Goal: Information Seeking & Learning: Find specific fact

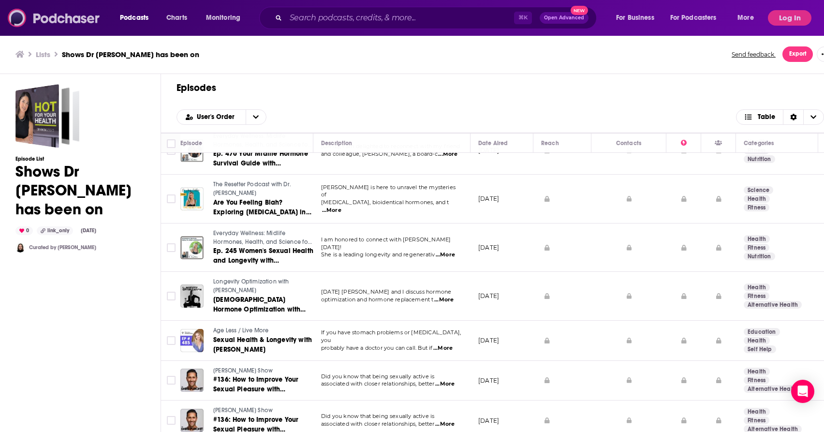
click at [48, 21] on img at bounding box center [54, 18] width 93 height 18
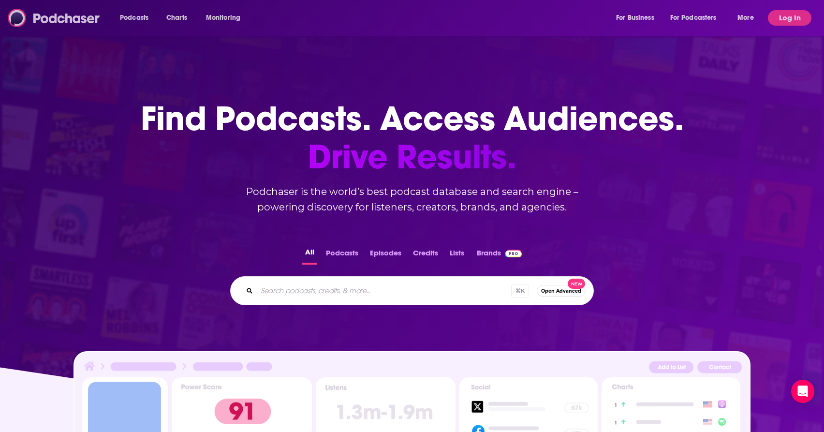
click at [65, 21] on img at bounding box center [54, 18] width 93 height 18
click at [795, 23] on button "Log In" at bounding box center [790, 17] width 44 height 15
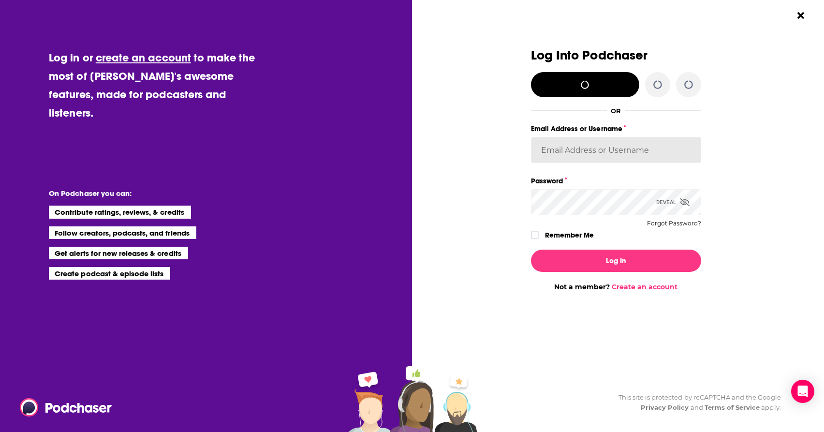
type input "BevCat3"
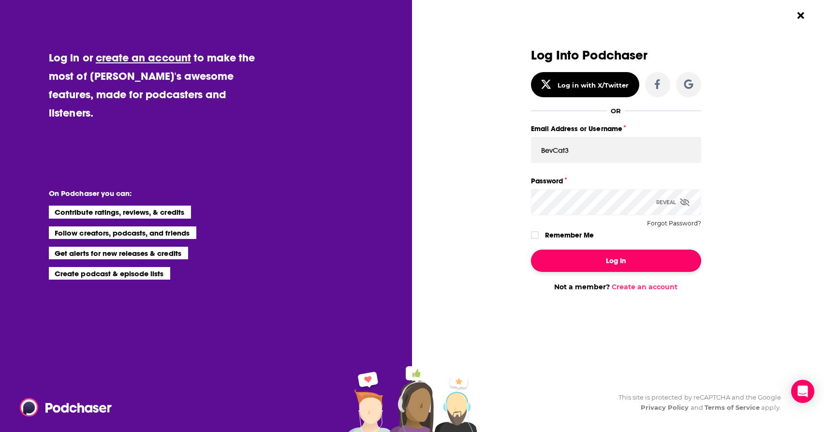
click at [602, 261] on button "Log In" at bounding box center [616, 260] width 170 height 22
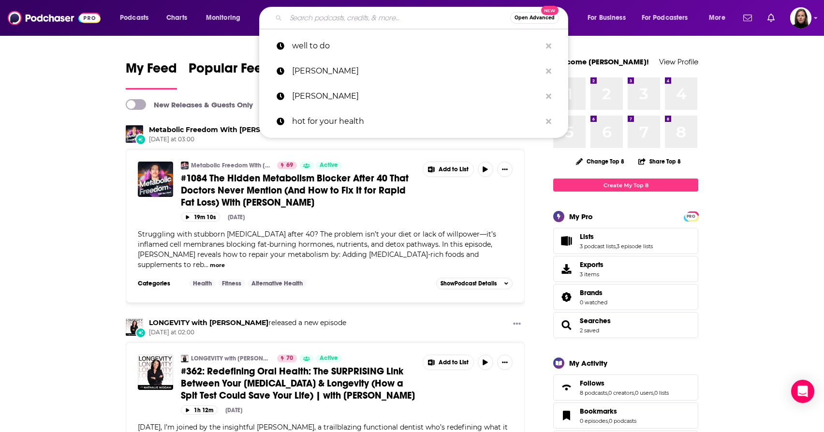
click at [307, 17] on input "Search podcasts, credits, & more..." at bounding box center [398, 17] width 224 height 15
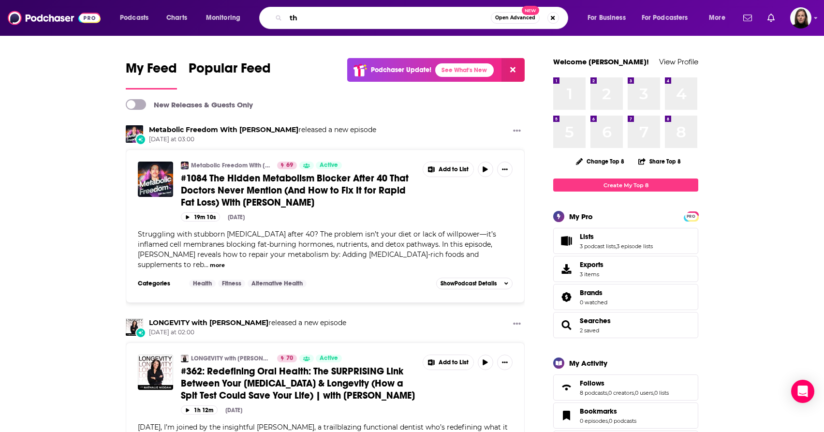
type input "t"
type input "suburban warrior podcast"
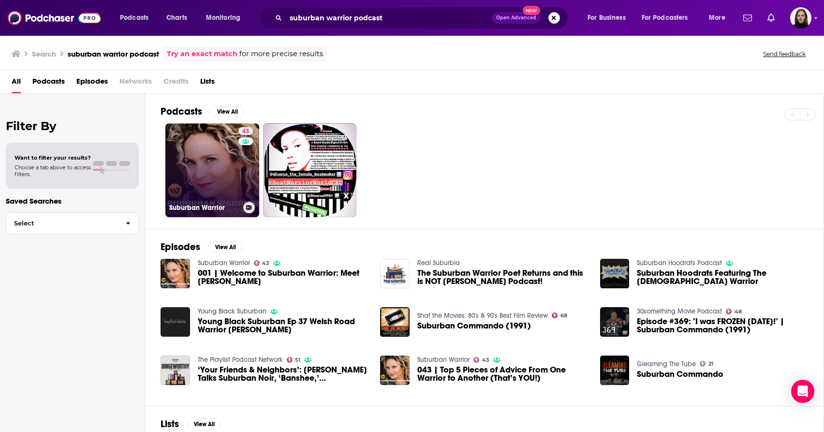
click at [224, 179] on link "43 Suburban Warrior" at bounding box center [212, 170] width 94 height 94
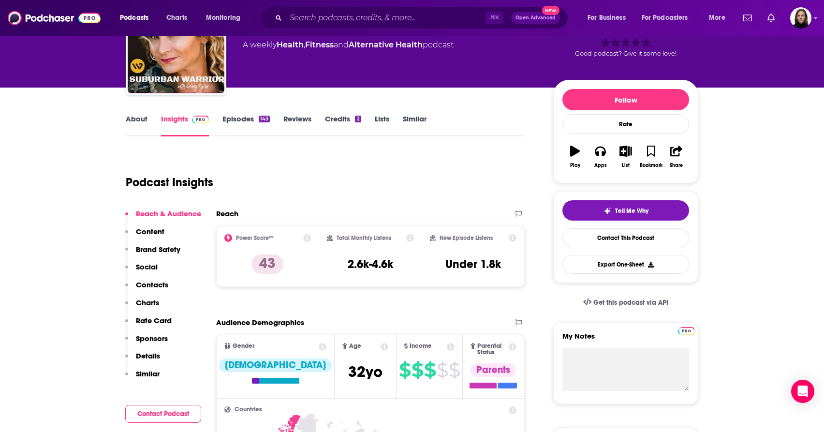
scroll to position [73, 0]
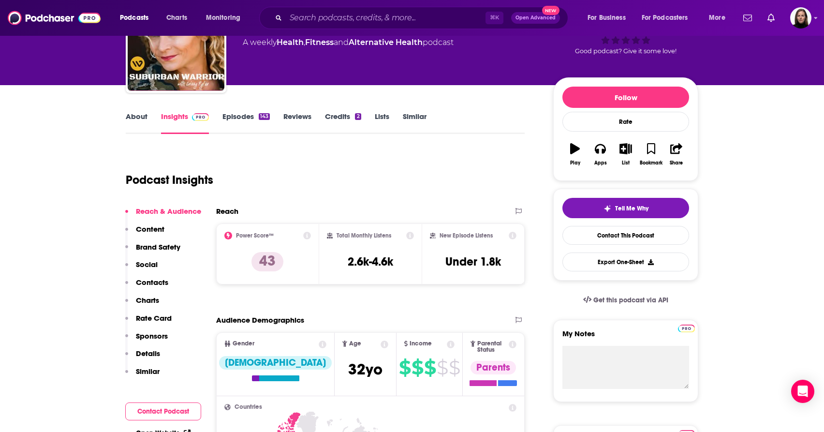
click at [155, 232] on p "Content" at bounding box center [150, 228] width 29 height 9
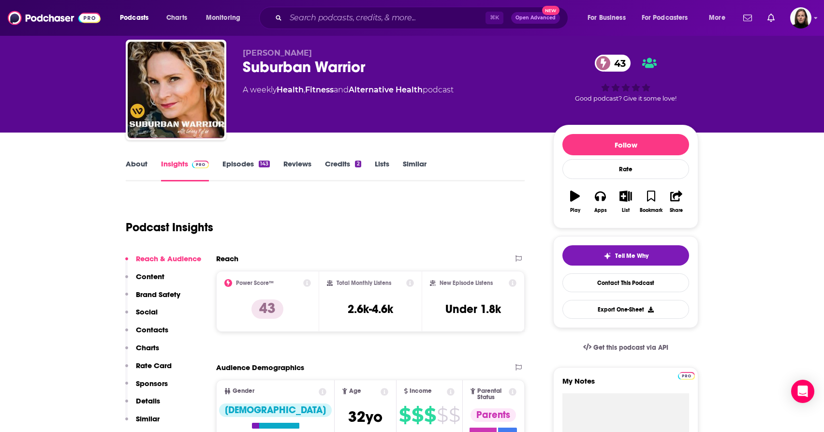
scroll to position [0, 0]
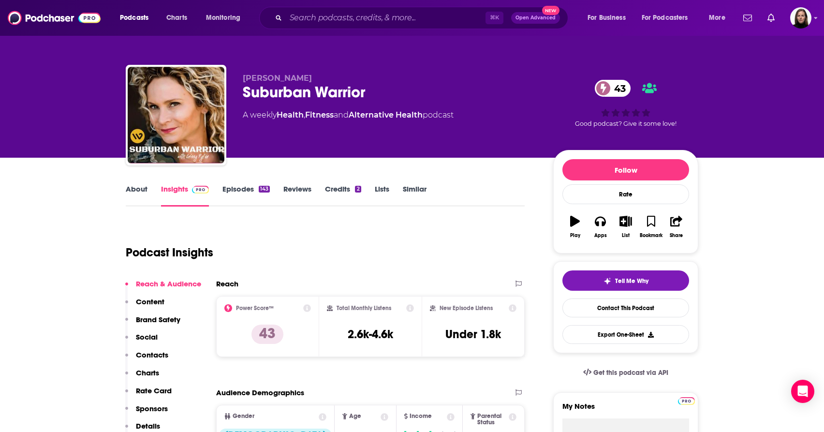
click at [332, 189] on link "Credits 2" at bounding box center [343, 195] width 36 height 22
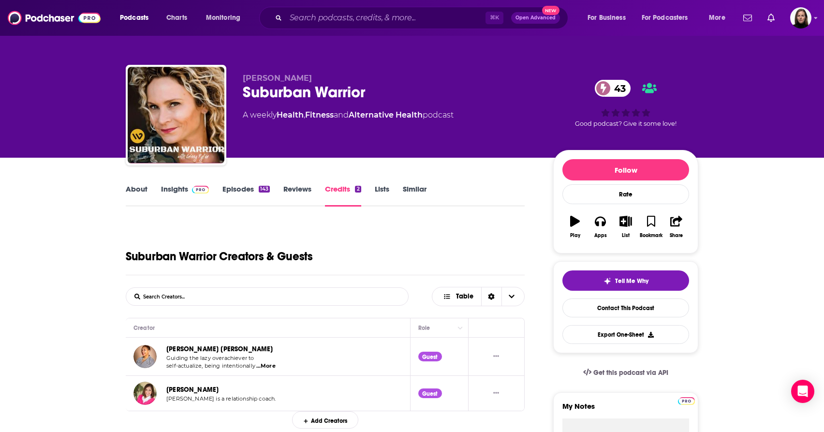
click at [298, 190] on link "Reviews" at bounding box center [297, 195] width 28 height 22
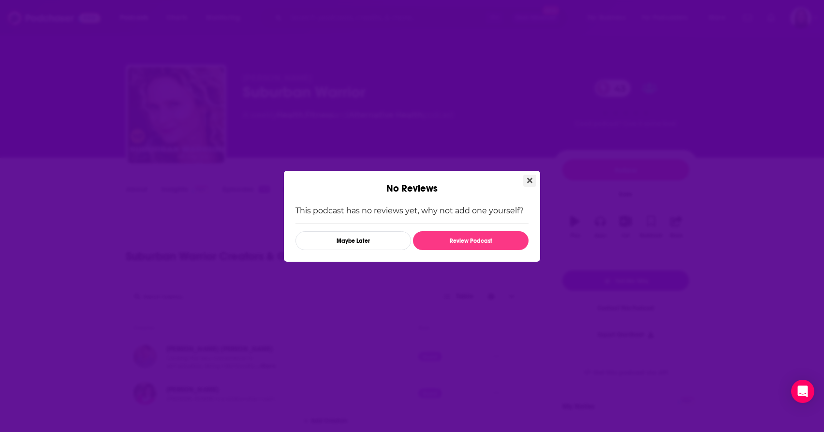
click at [531, 178] on icon "Close" at bounding box center [529, 179] width 5 height 5
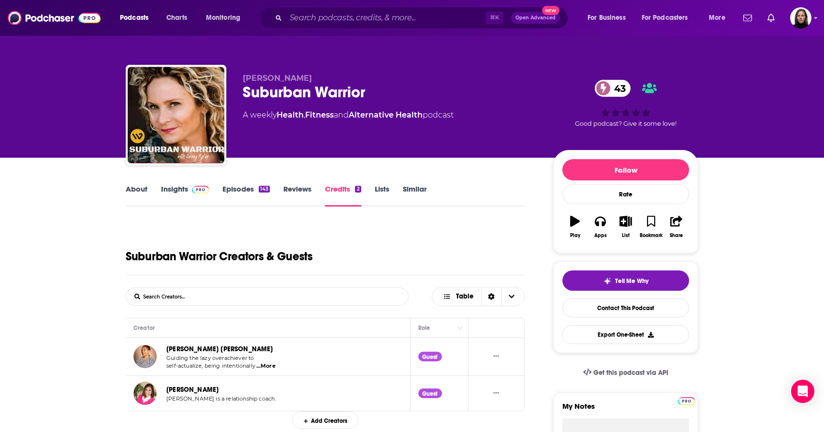
click at [169, 187] on link "Insights" at bounding box center [185, 195] width 48 height 22
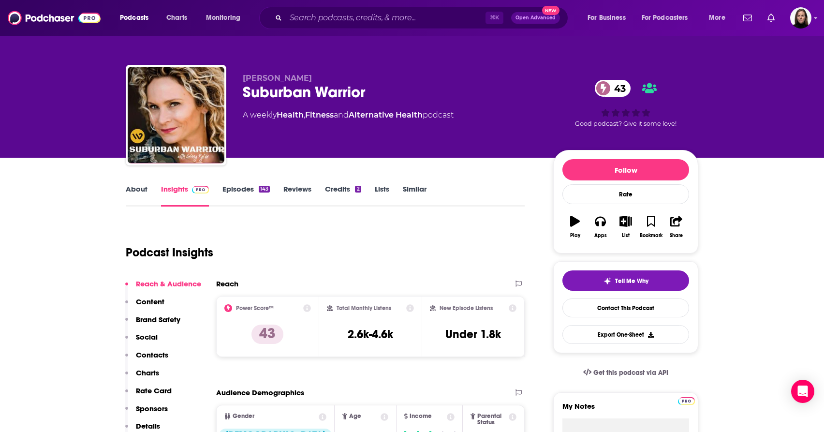
click at [243, 185] on link "Episodes 143" at bounding box center [245, 195] width 47 height 22
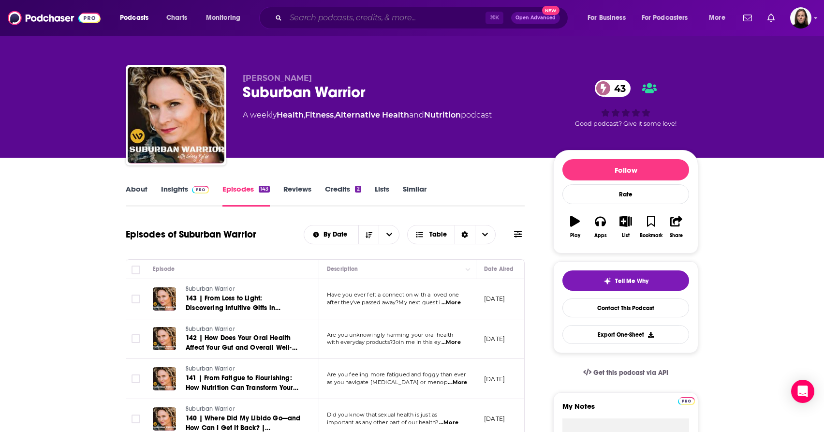
click at [320, 17] on input "Search podcasts, credits, & more..." at bounding box center [386, 17] width 200 height 15
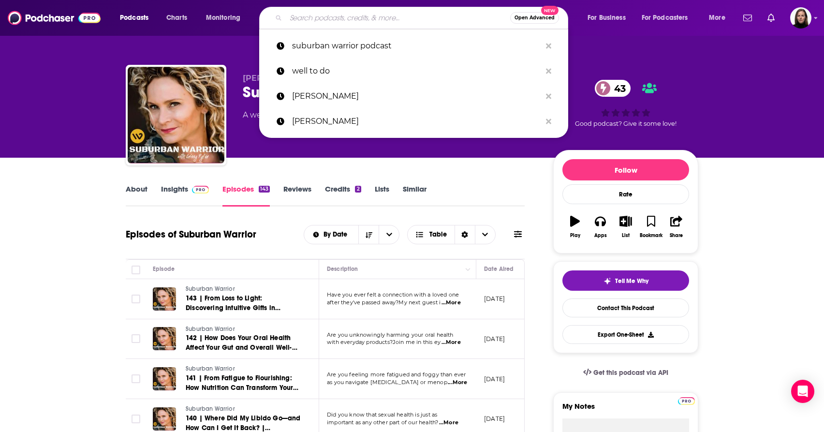
type input "h"
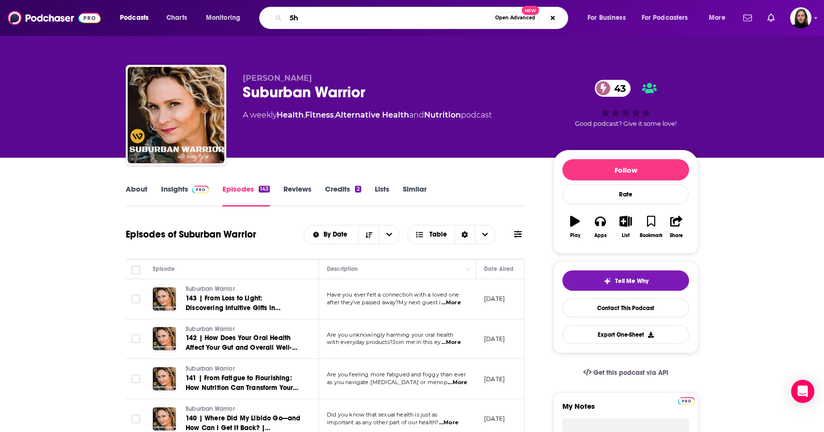
type input "5"
type input "the optimized women"
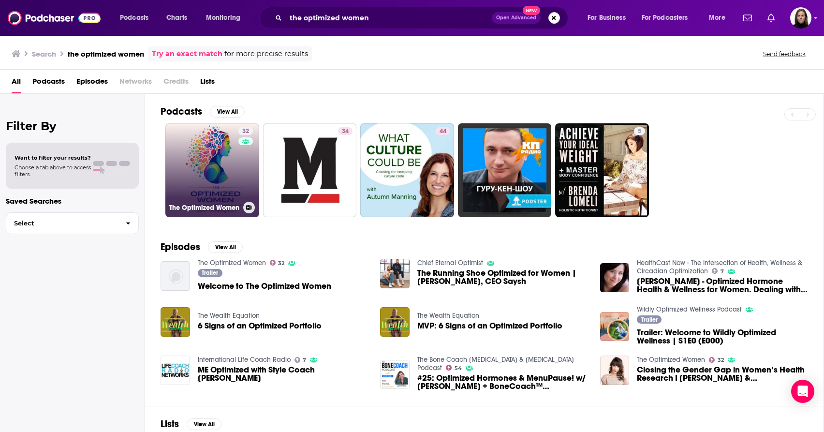
click at [219, 192] on link "32 The Optimized Women" at bounding box center [212, 170] width 94 height 94
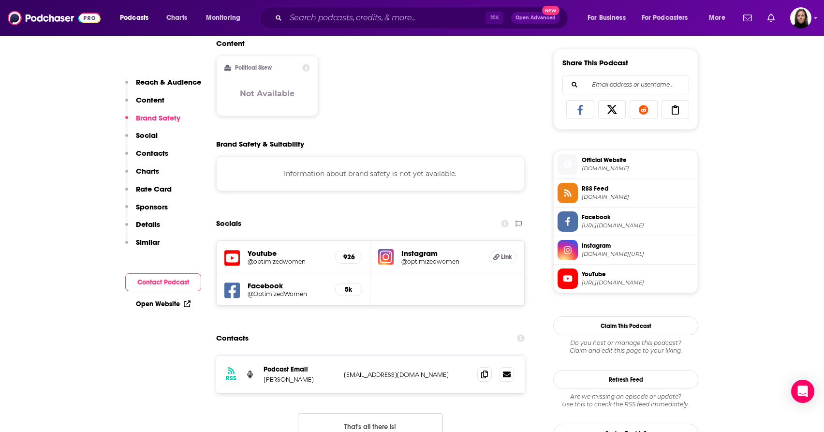
scroll to position [594, 0]
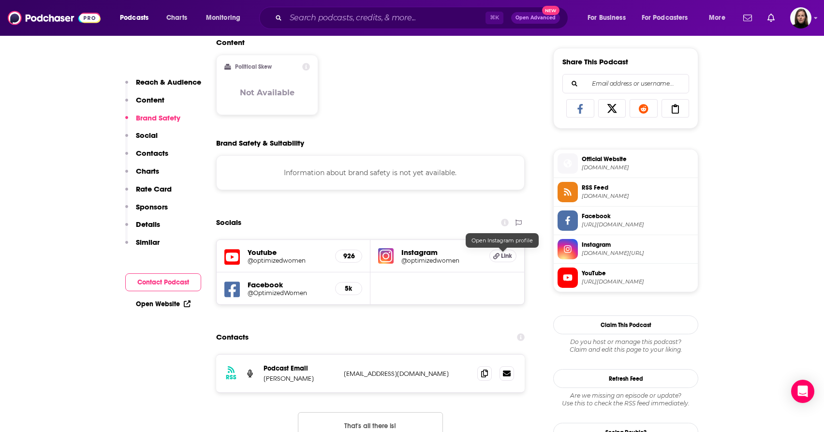
click at [507, 256] on span "Link" at bounding box center [506, 256] width 11 height 8
click at [281, 261] on h5 "@optimizedwomen" at bounding box center [288, 260] width 80 height 7
